Goal: Entertainment & Leisure: Consume media (video, audio)

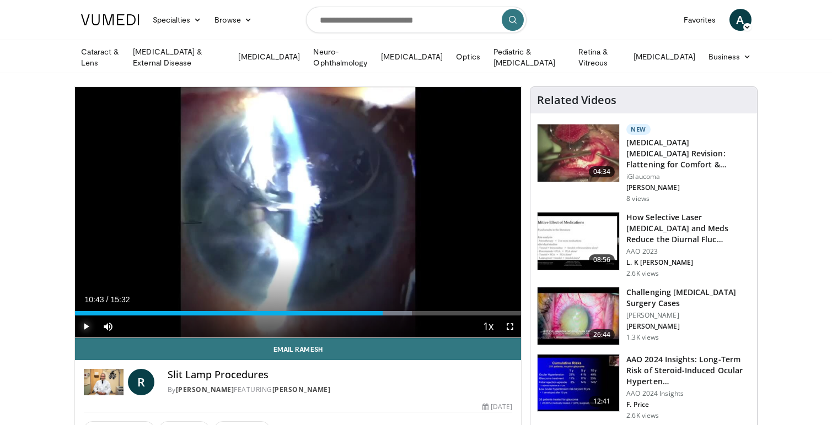
click at [88, 325] on span "Video Player" at bounding box center [86, 327] width 22 height 22
click at [85, 323] on span "Video Player" at bounding box center [86, 327] width 22 height 22
click at [122, 56] on link "Cataract & Lens" at bounding box center [100, 57] width 52 height 22
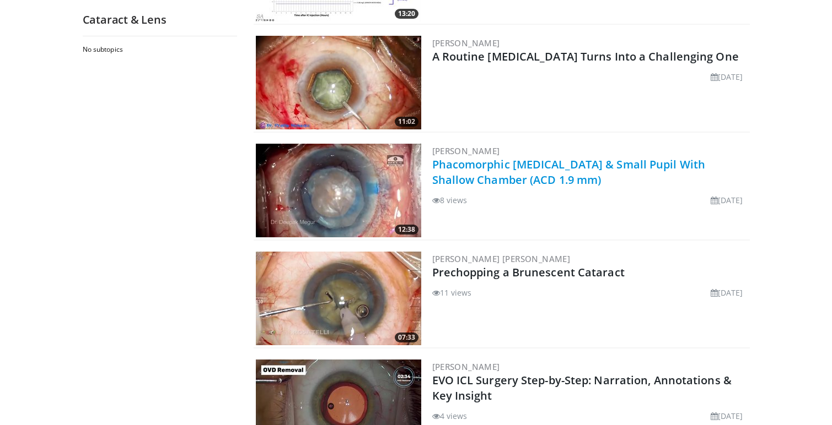
scroll to position [335, 0]
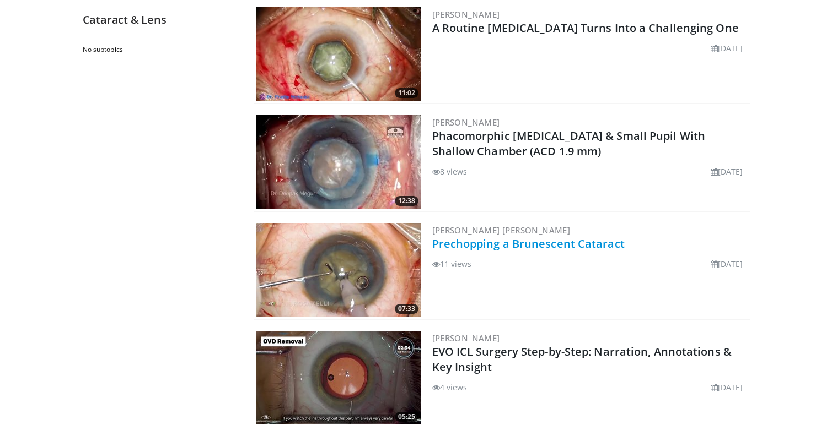
click at [514, 242] on link "Prechopping a Brunescent Cataract" at bounding box center [528, 243] width 192 height 15
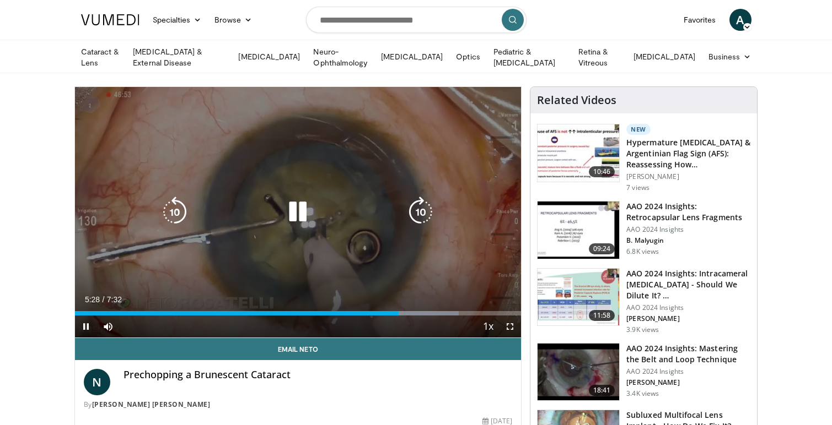
click at [298, 215] on icon "Video Player" at bounding box center [297, 212] width 31 height 31
